Goal: Task Accomplishment & Management: Use online tool/utility

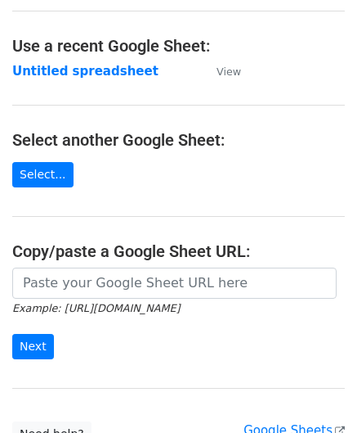
scroll to position [82, 0]
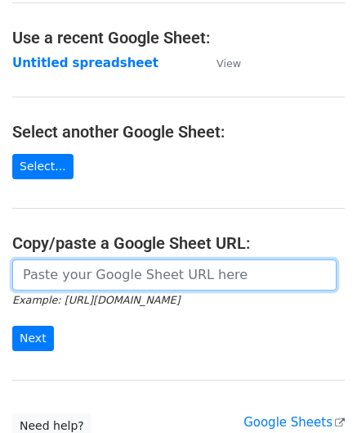
click at [83, 274] on input "url" at bounding box center [174, 274] width 325 height 31
paste input "https://docs.google.com/spreadsheets/d/1jIi8JbCorhQGE0QeRaxjpCthN7Dwcr_OoFuC896…"
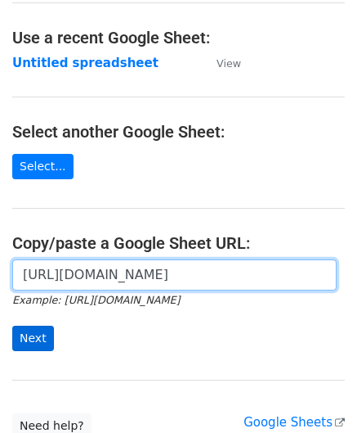
type input "https://docs.google.com/spreadsheets/d/1jIi8JbCorhQGE0QeRaxjpCthN7Dwcr_OoFuC896…"
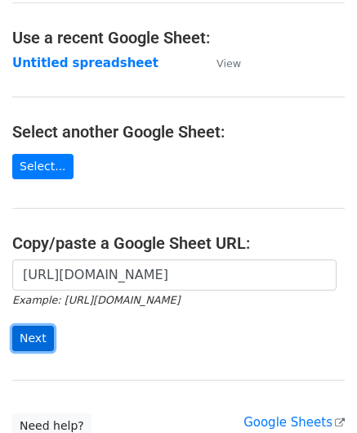
click at [41, 334] on input "Next" at bounding box center [33, 337] width 42 height 25
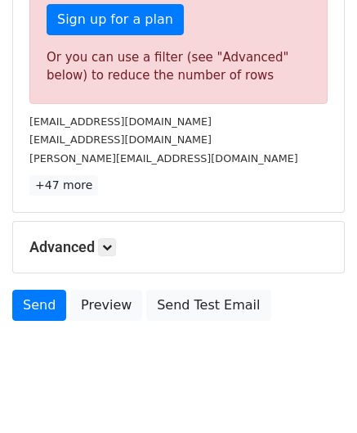
scroll to position [552, 0]
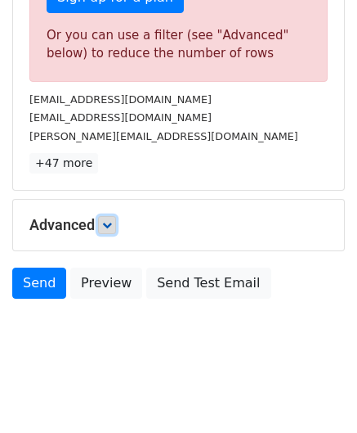
click at [110, 221] on icon at bounding box center [107, 225] width 10 height 10
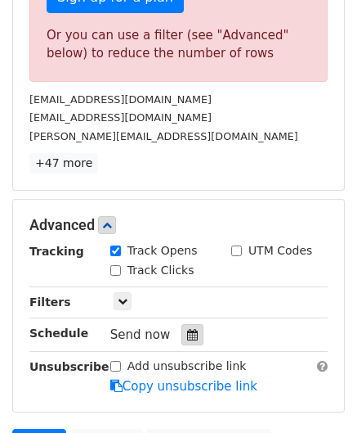
click at [187, 329] on icon at bounding box center [192, 334] width 11 height 11
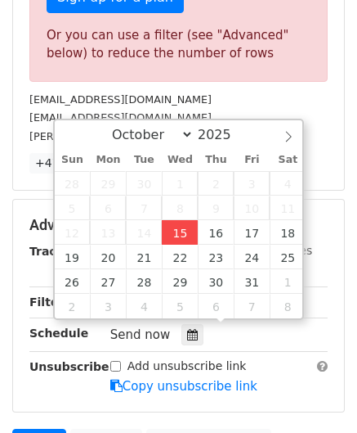
type input "[DATE] 12:00"
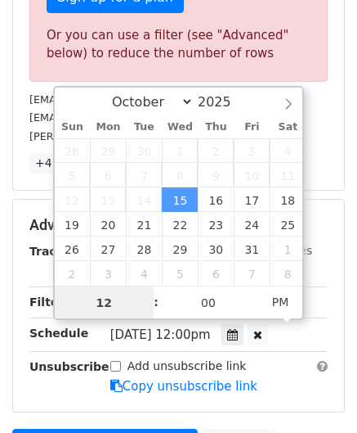
paste input "6"
type input "6"
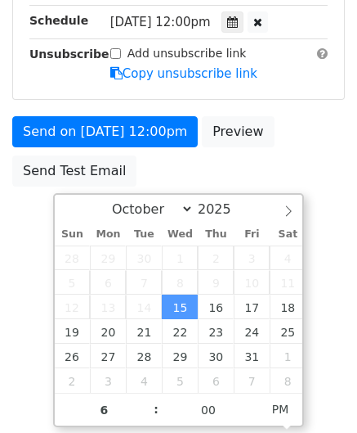
type input "[DATE] 18:00"
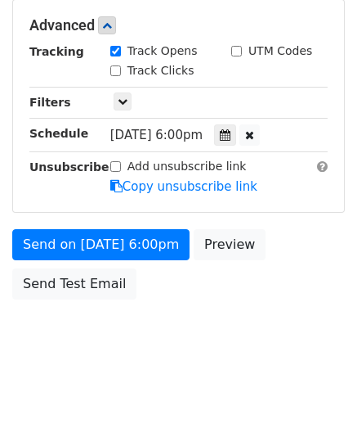
scroll to position [750, 0]
